Goal: Information Seeking & Learning: Learn about a topic

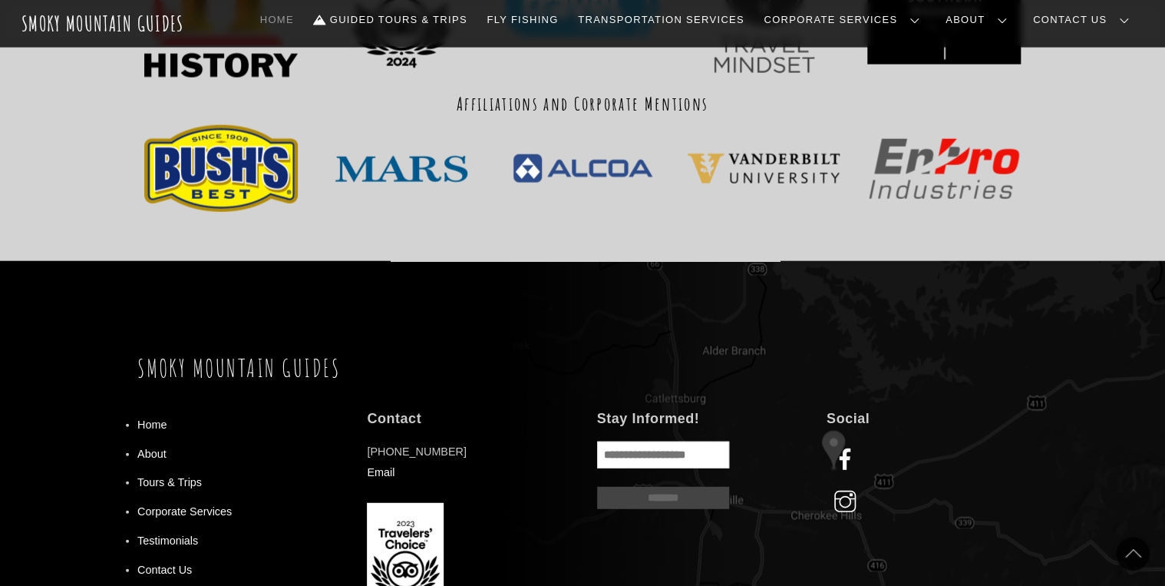
scroll to position [1781, 0]
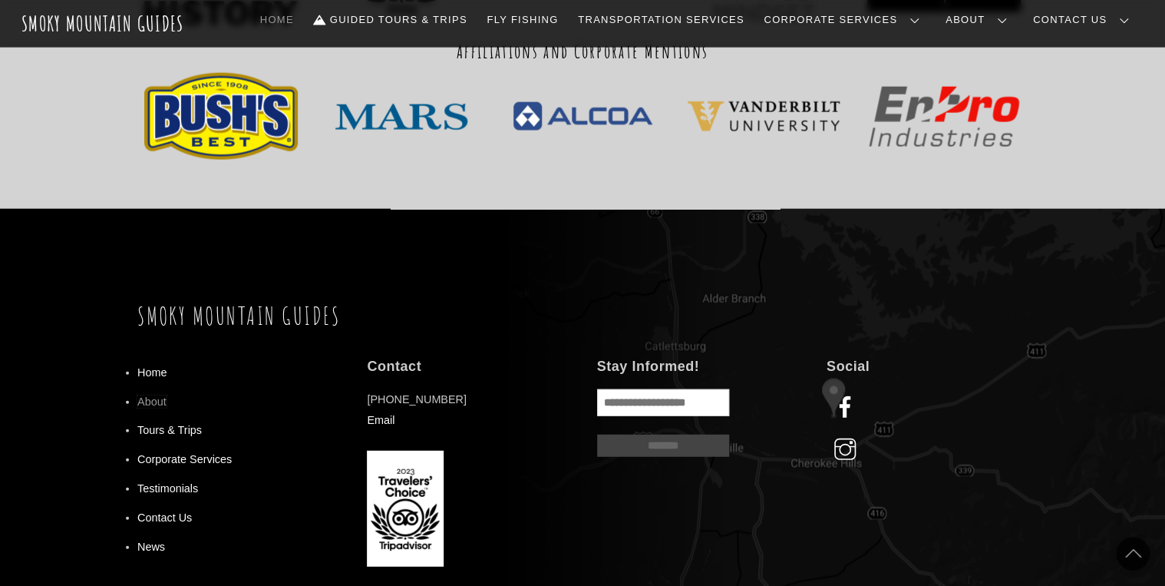
click at [140, 395] on link "About" at bounding box center [151, 401] width 29 height 12
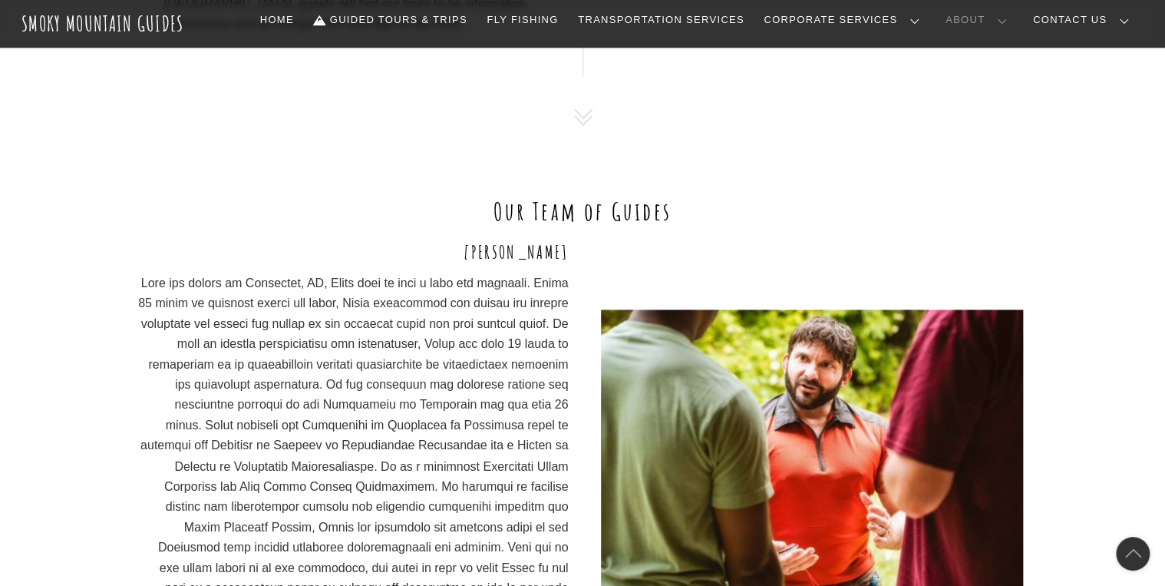
scroll to position [1105, 0]
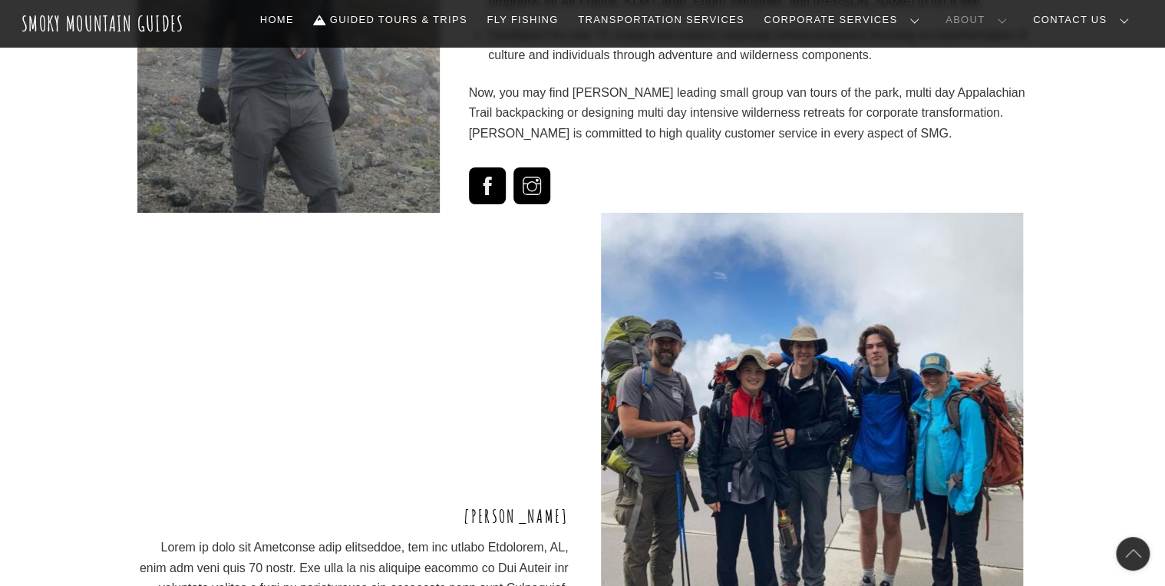
scroll to position [2775, 0]
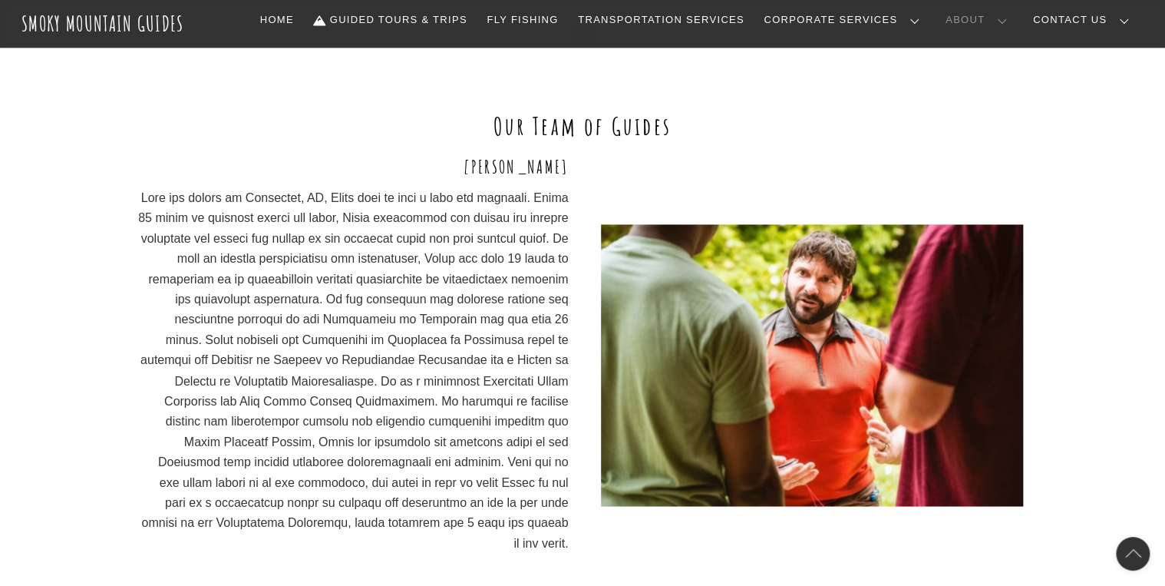
scroll to position [1081, 0]
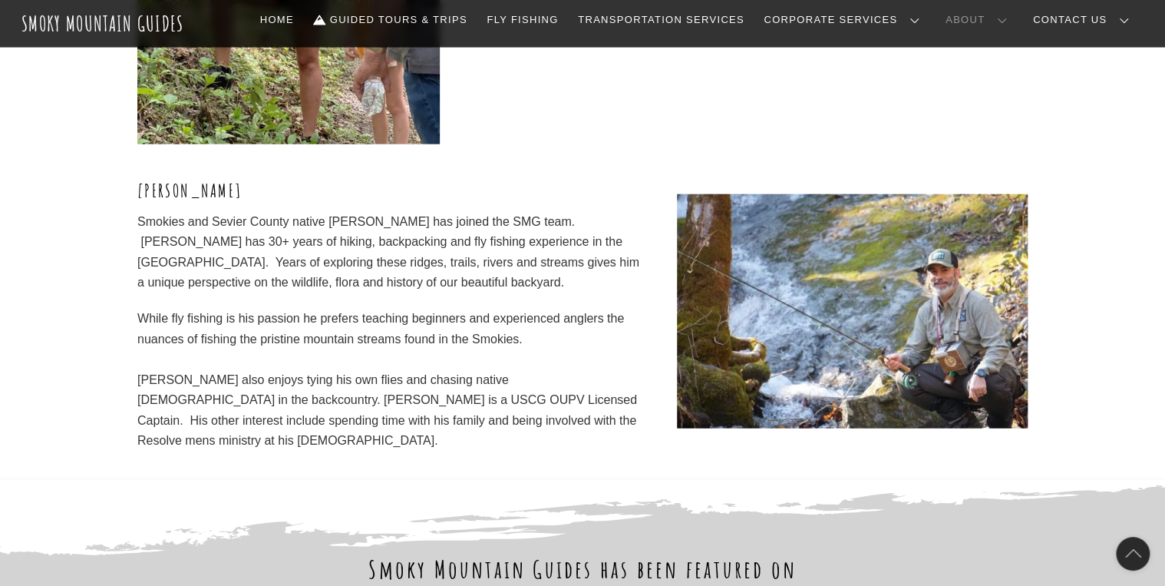
scroll to position [4691, 0]
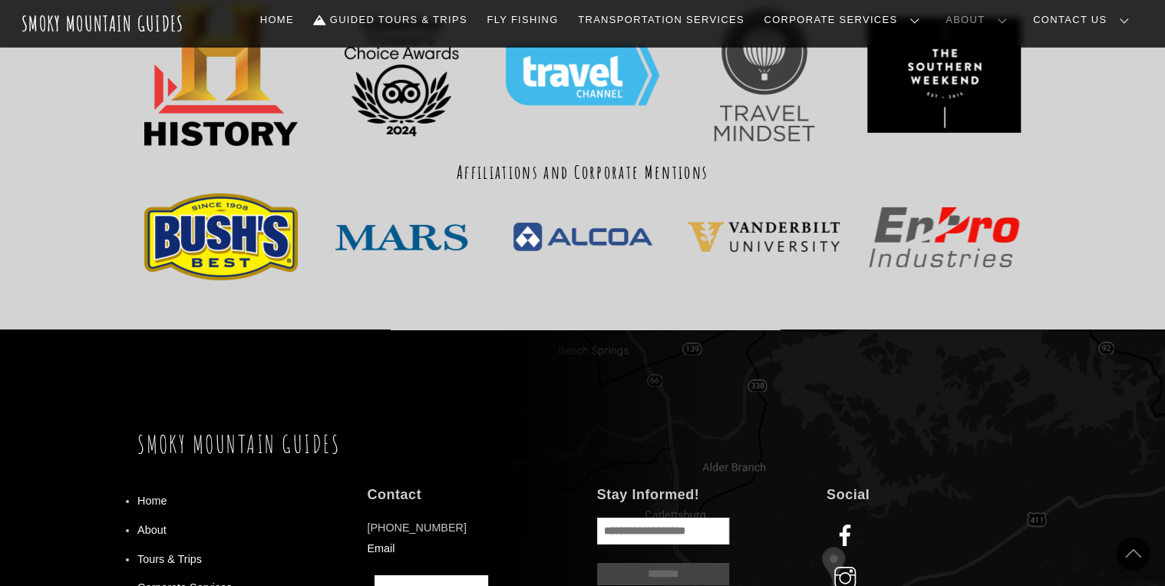
scroll to position [5295, 0]
